Goal: Task Accomplishment & Management: Manage account settings

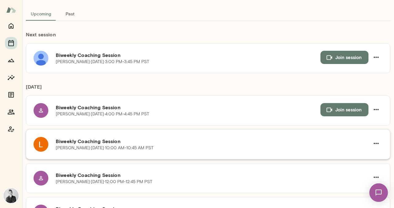
scroll to position [62, 0]
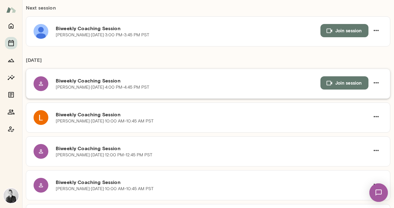
click at [40, 86] on icon at bounding box center [41, 84] width 4 height 4
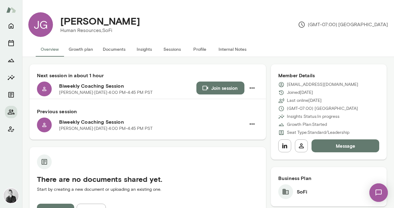
scroll to position [1, 0]
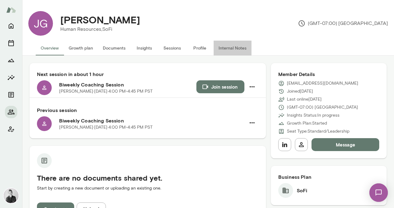
click at [233, 49] on button "Internal Notes" at bounding box center [233, 48] width 38 height 15
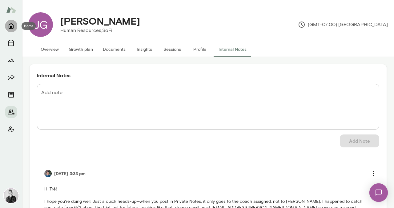
click at [10, 27] on icon "Home" at bounding box center [11, 26] width 5 height 6
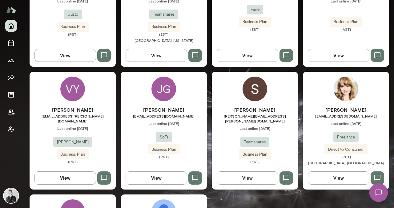
scroll to position [254, 0]
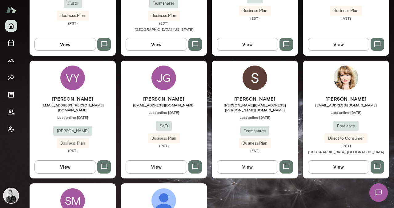
click at [344, 70] on img at bounding box center [346, 78] width 25 height 25
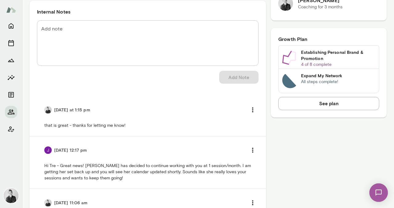
scroll to position [242, 0]
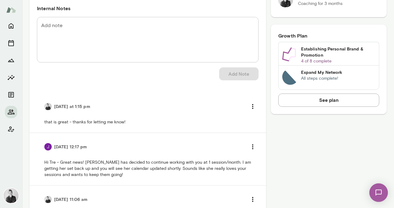
click at [49, 149] on img at bounding box center [47, 146] width 7 height 7
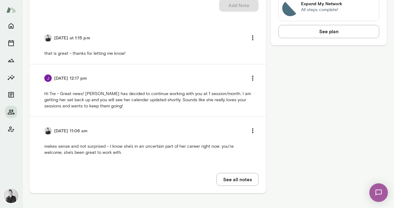
scroll to position [311, 0]
click at [50, 129] on img at bounding box center [47, 130] width 7 height 7
click at [234, 178] on button "See all notes" at bounding box center [238, 179] width 42 height 13
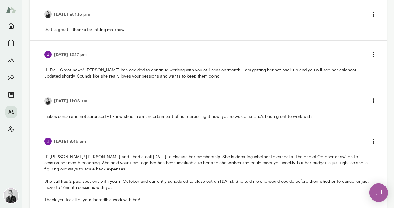
scroll to position [182, 0]
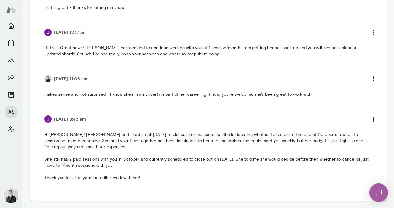
click at [48, 120] on img at bounding box center [47, 119] width 7 height 7
